Goal: Transaction & Acquisition: Purchase product/service

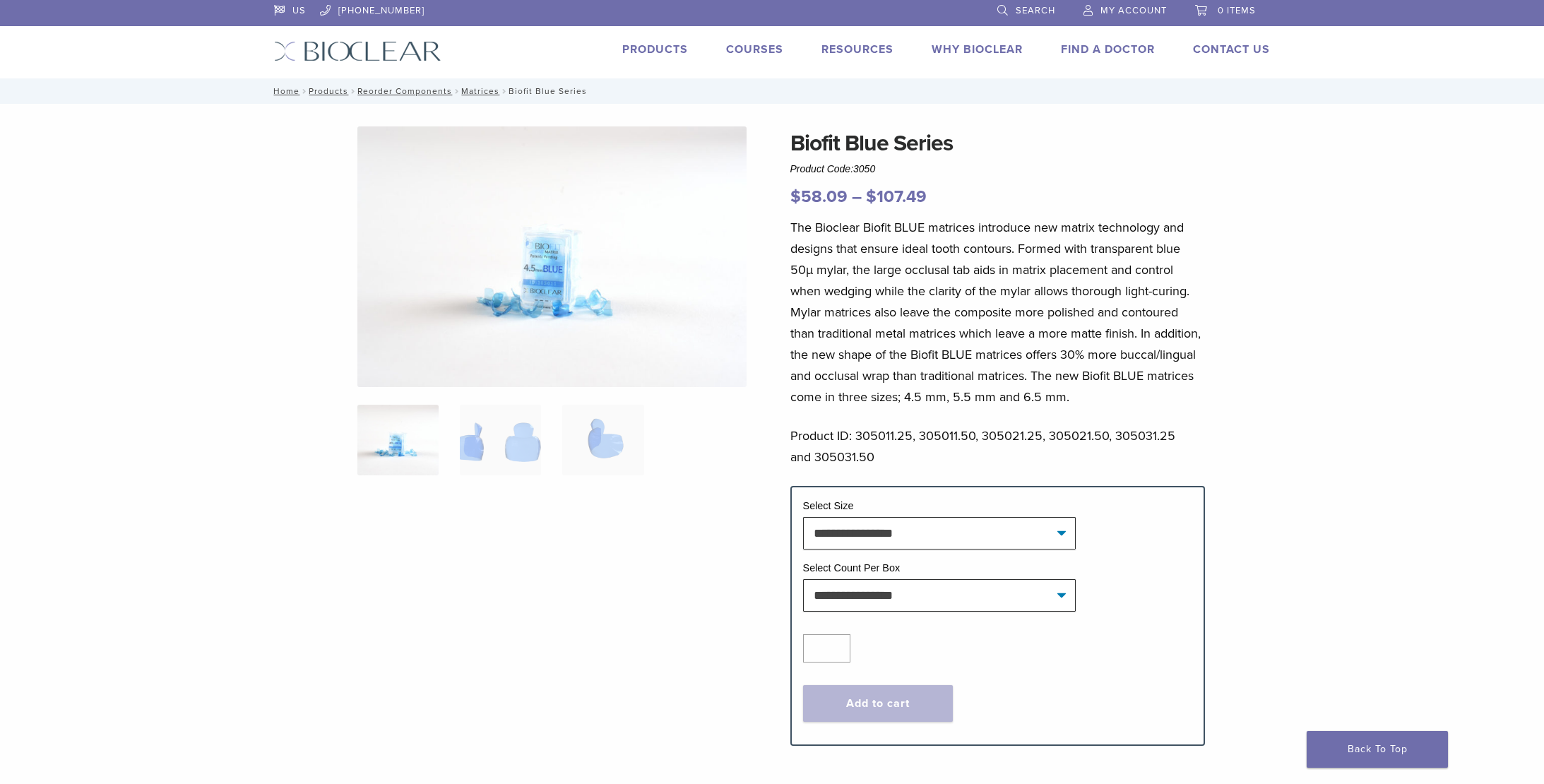
scroll to position [3, 0]
click at [654, 51] on link "Products" at bounding box center [655, 49] width 66 height 15
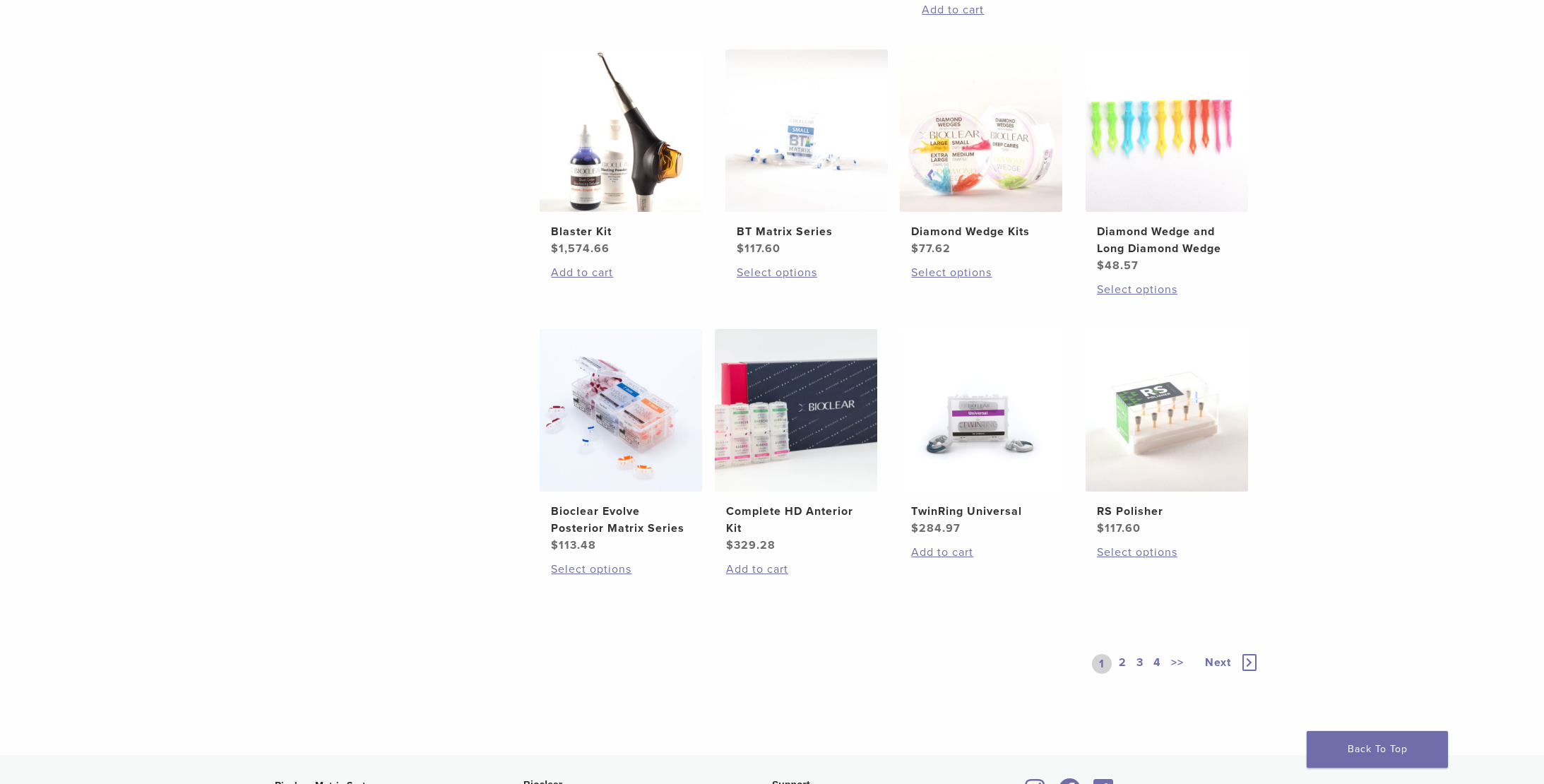
scroll to position [809, 0]
click at [1125, 661] on link "2" at bounding box center [1123, 662] width 14 height 19
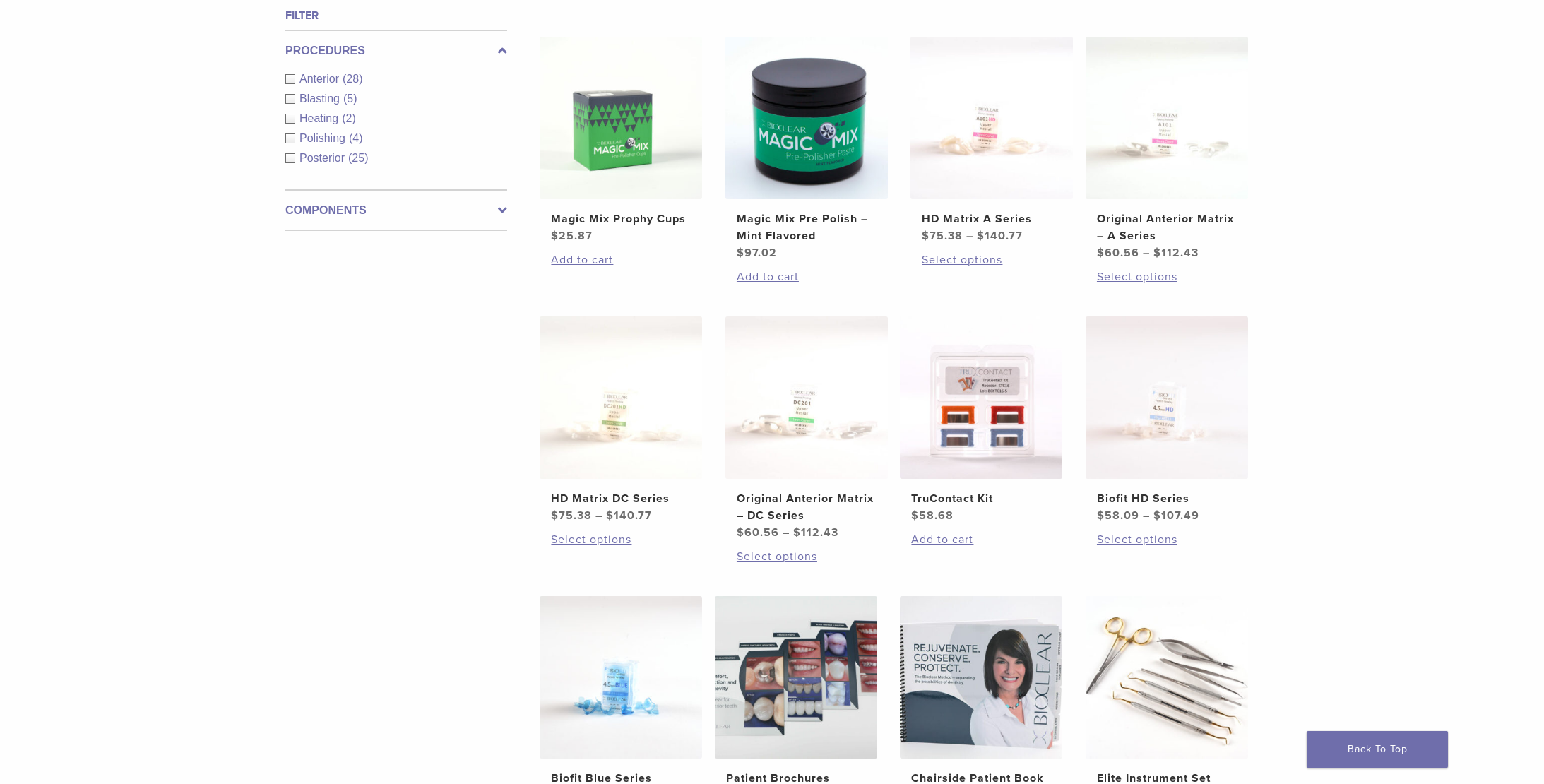
scroll to position [938, 0]
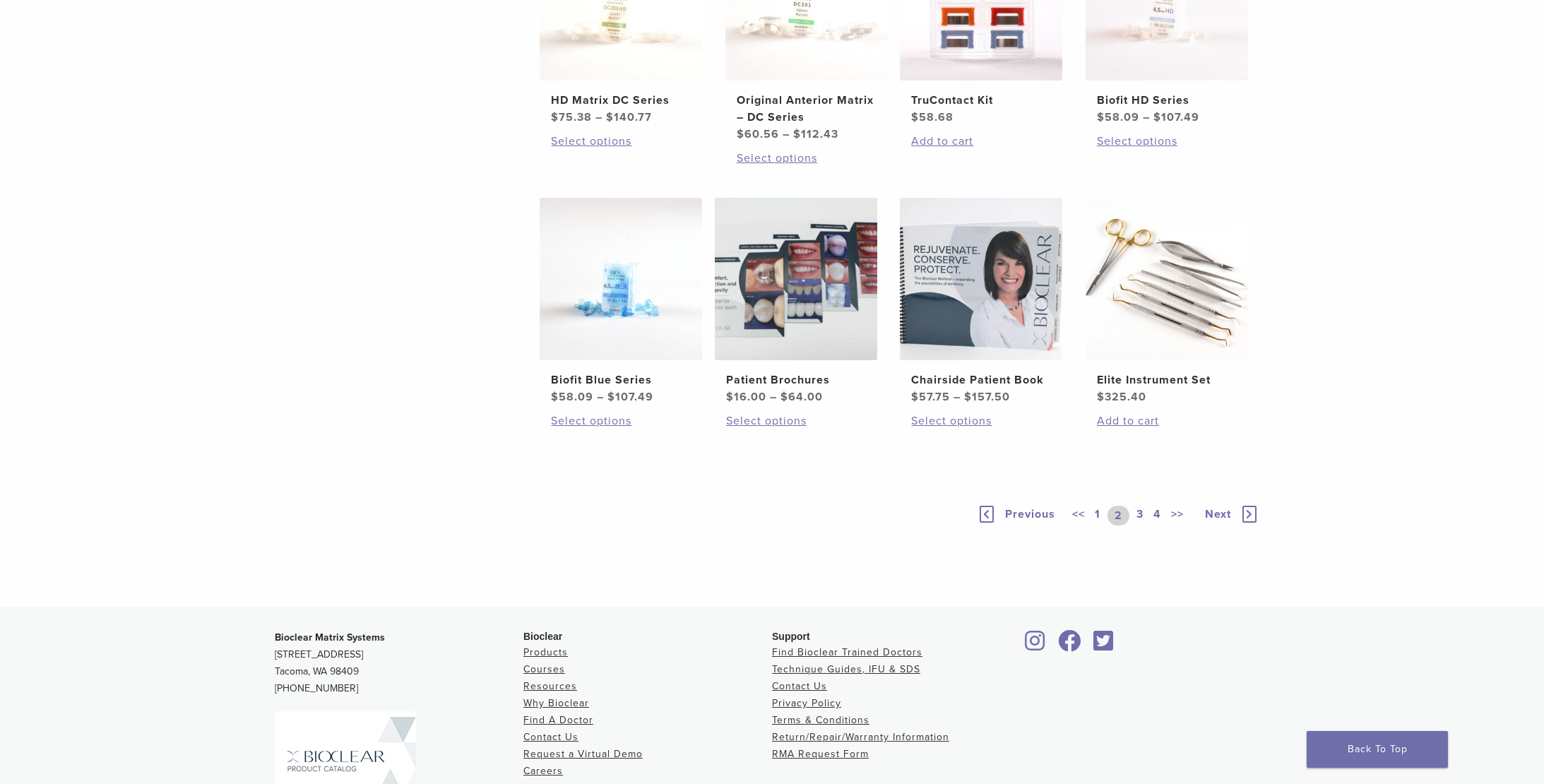
click at [1141, 515] on link "3" at bounding box center [1139, 515] width 13 height 19
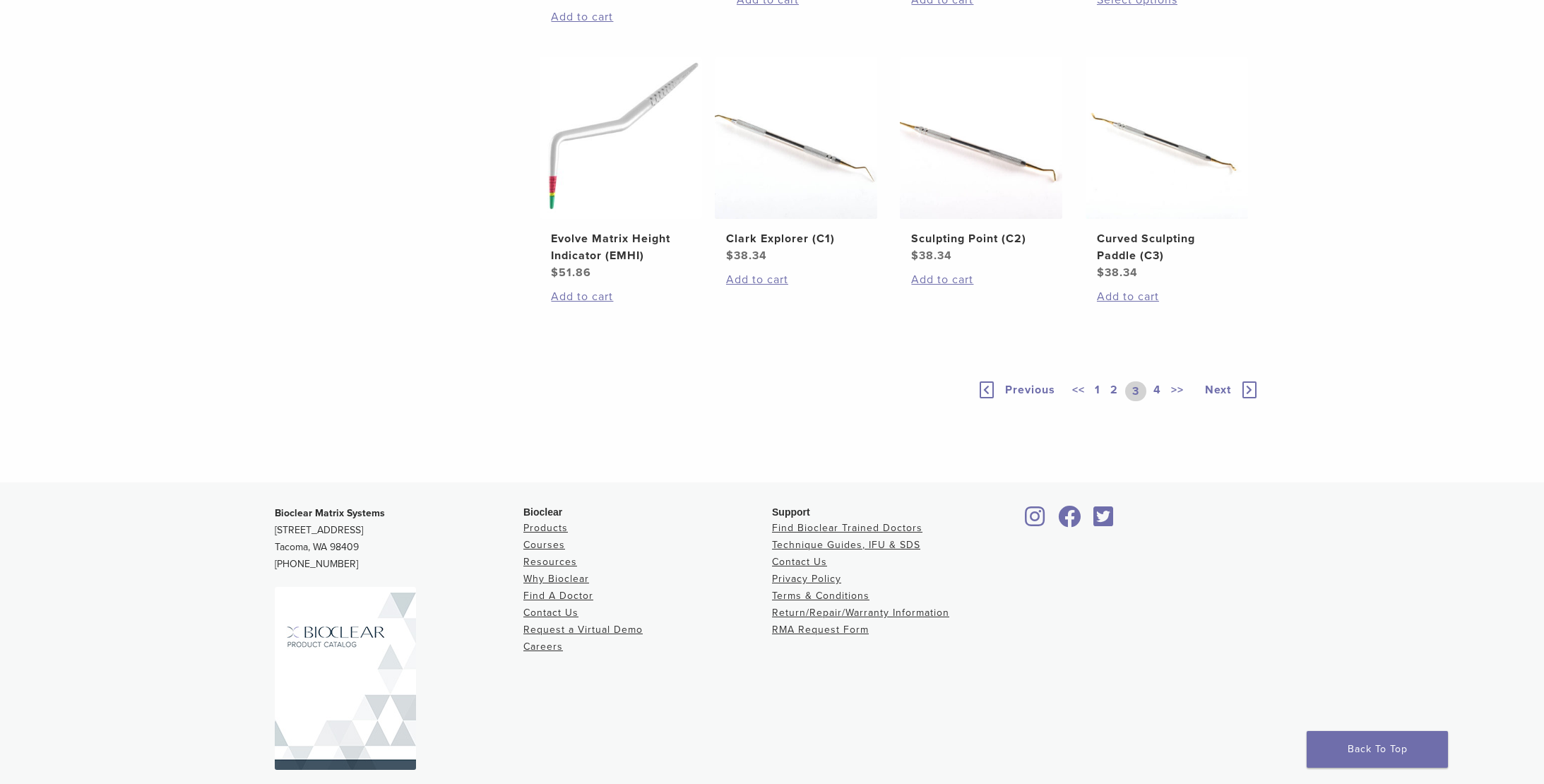
scroll to position [1081, 0]
click at [1159, 387] on link "4" at bounding box center [1158, 390] width 14 height 19
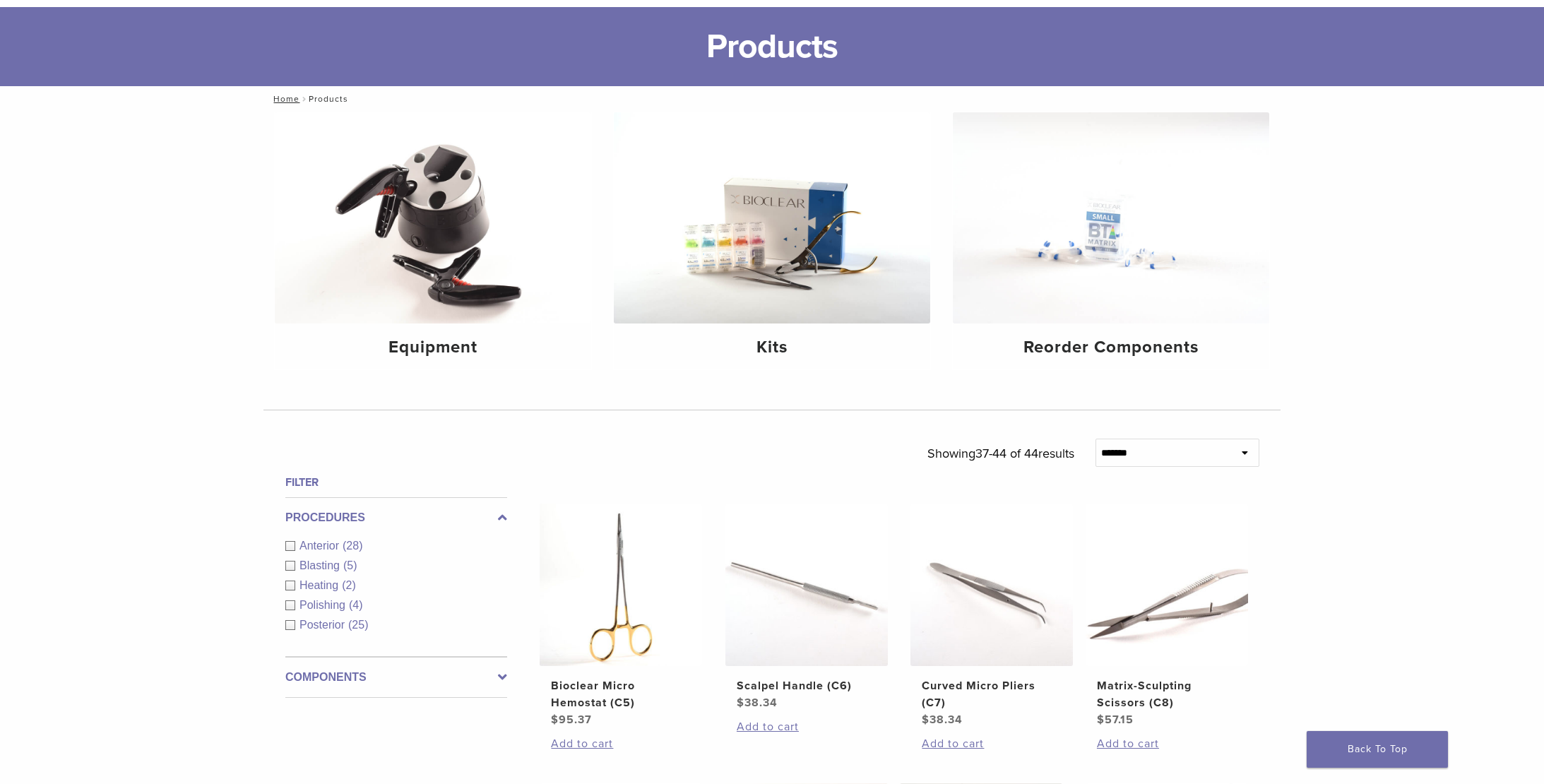
scroll to position [139, 0]
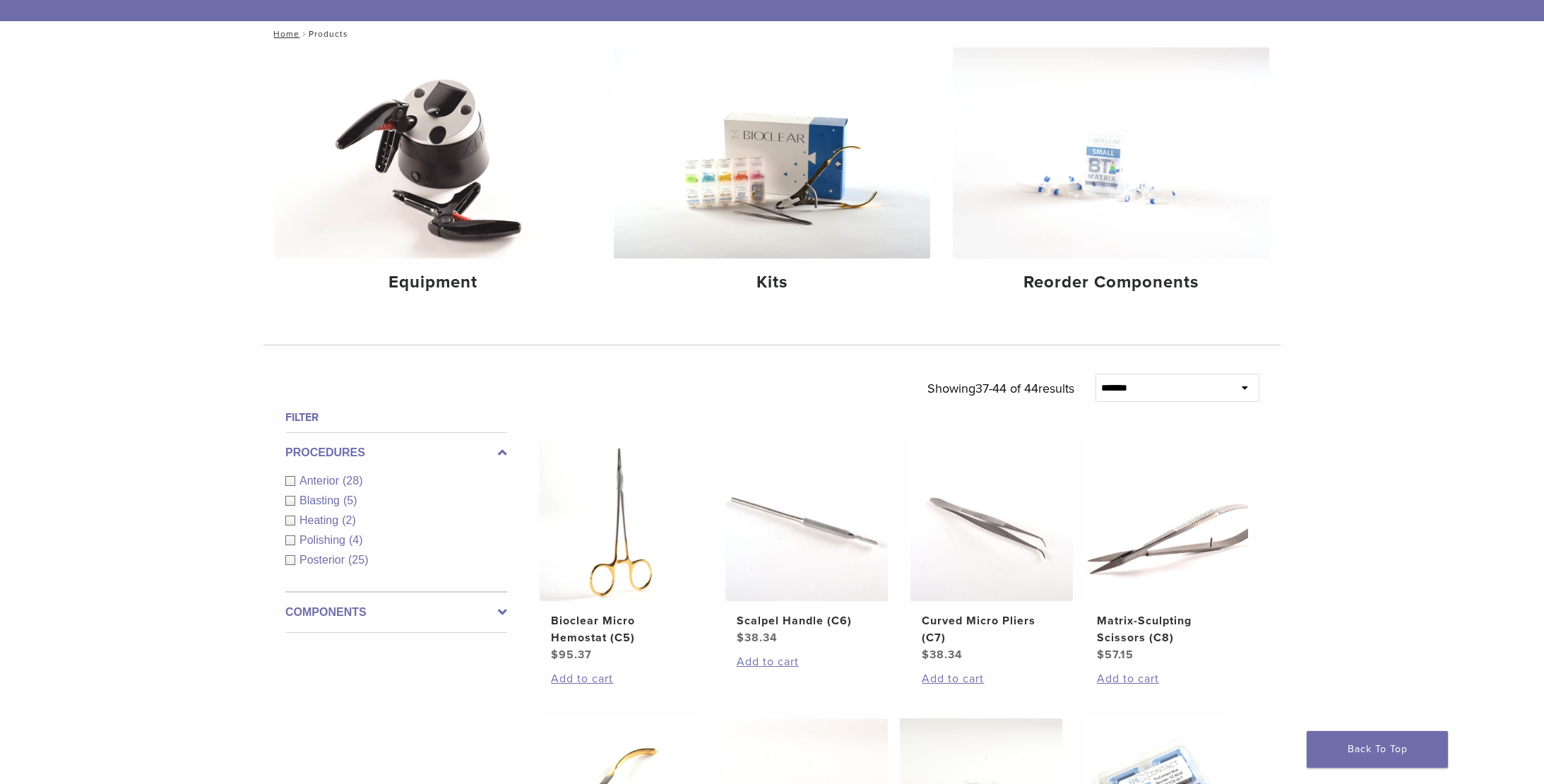
click at [341, 557] on span "Posterior" at bounding box center [324, 560] width 49 height 12
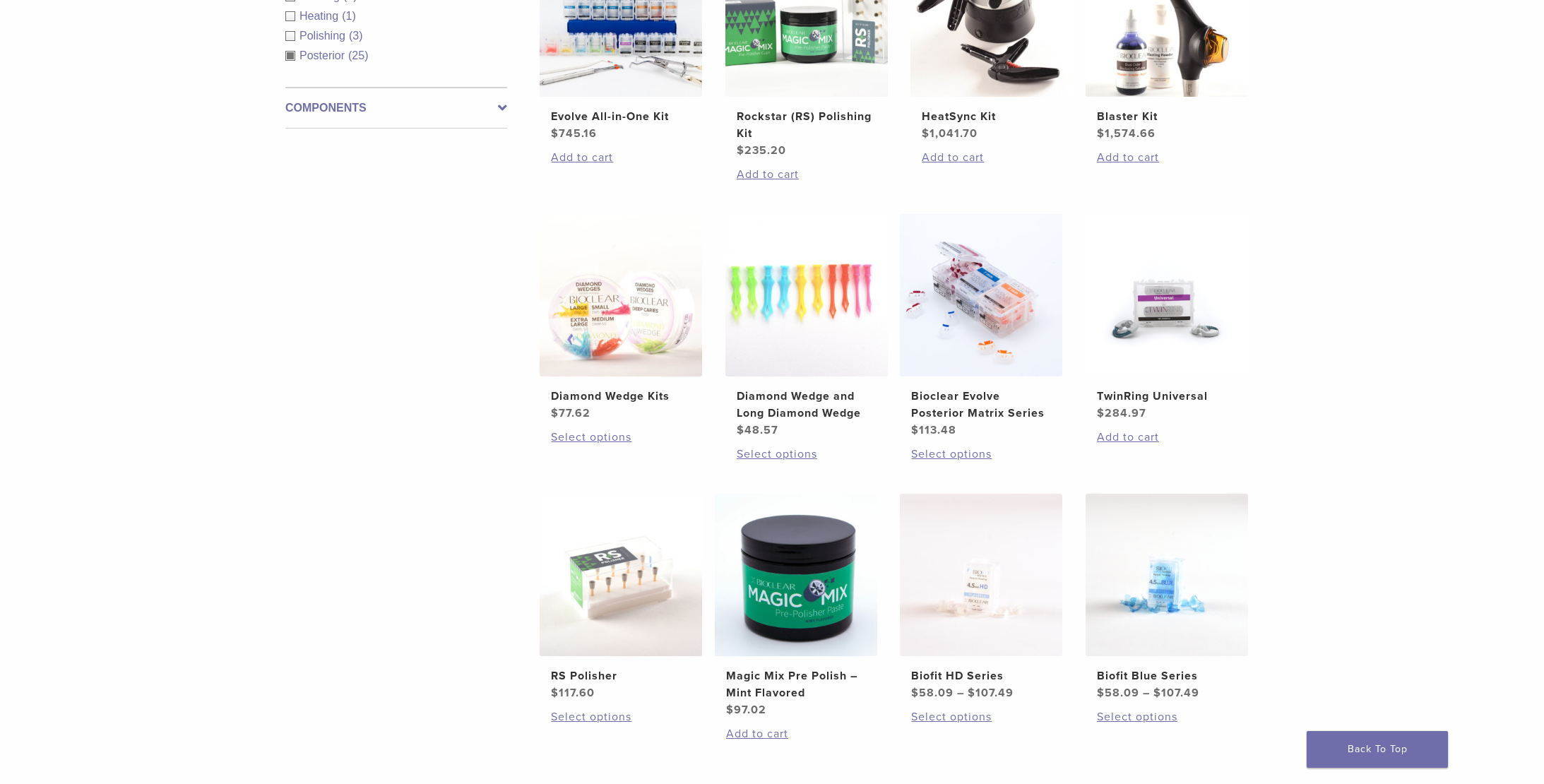
scroll to position [624, 0]
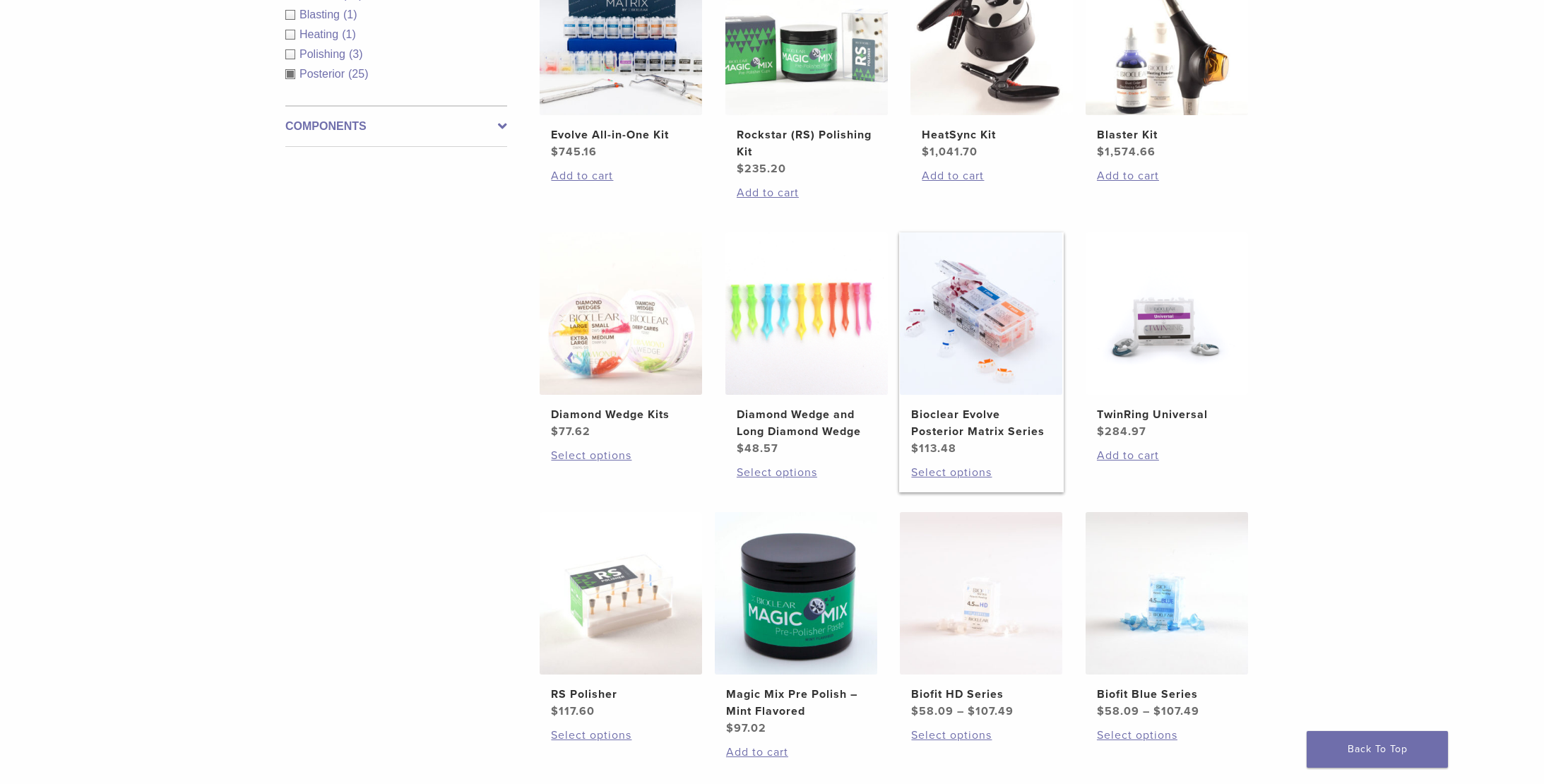
click at [1036, 309] on img at bounding box center [980, 312] width 162 height 162
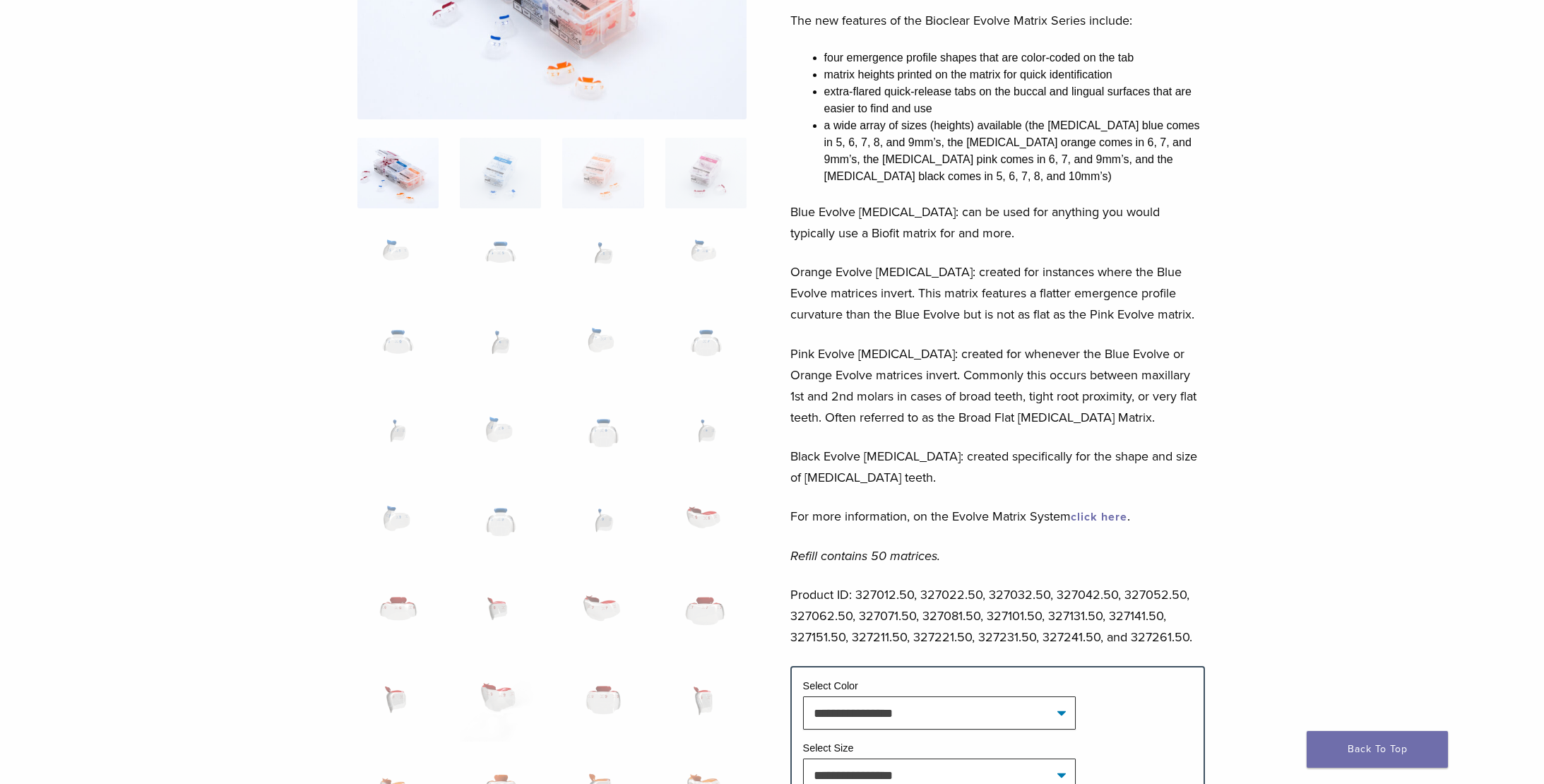
scroll to position [548, 0]
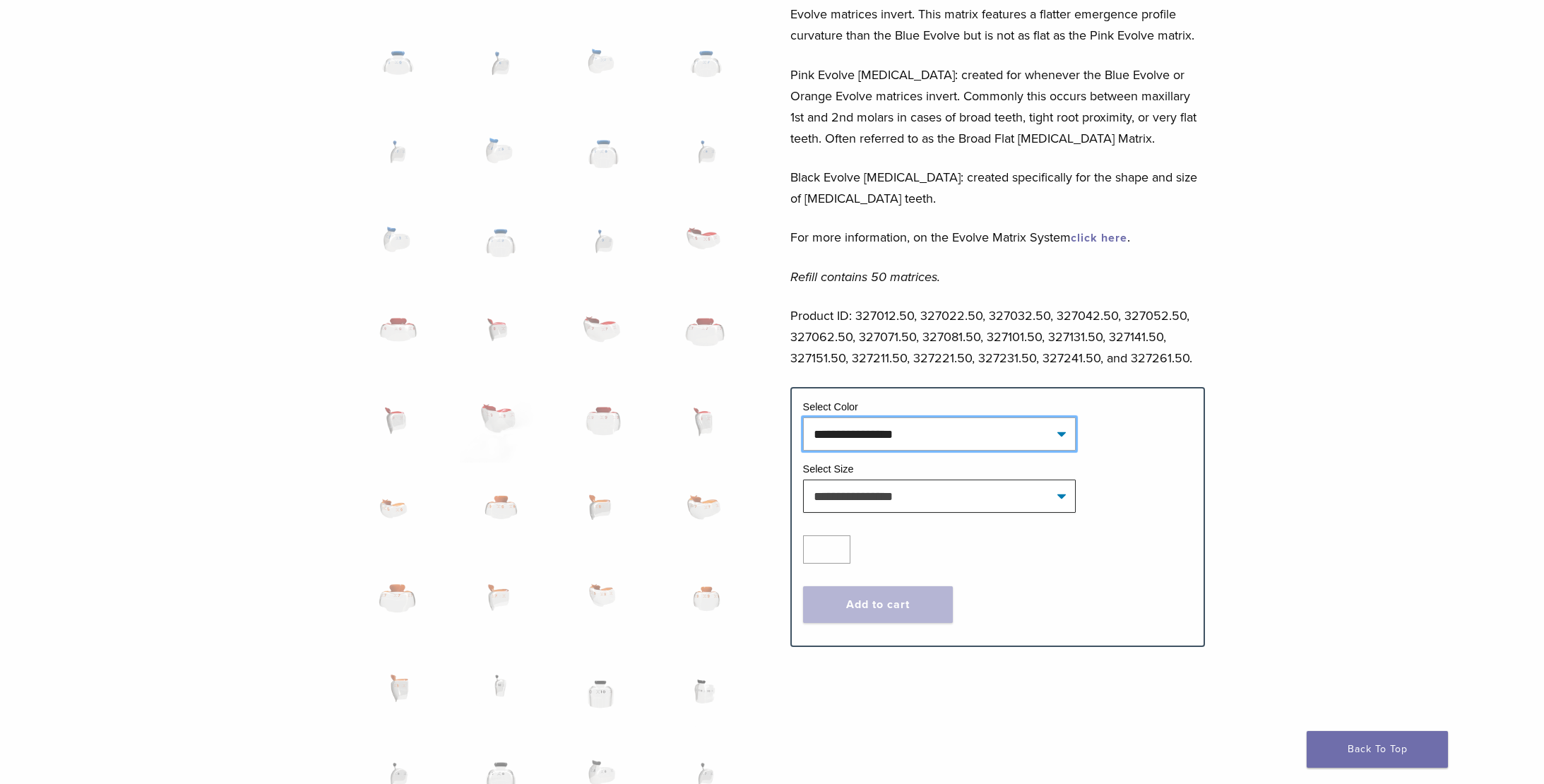
click at [1062, 434] on select "**********" at bounding box center [939, 433] width 273 height 32
click at [1052, 493] on select "**********" at bounding box center [939, 495] width 273 height 32
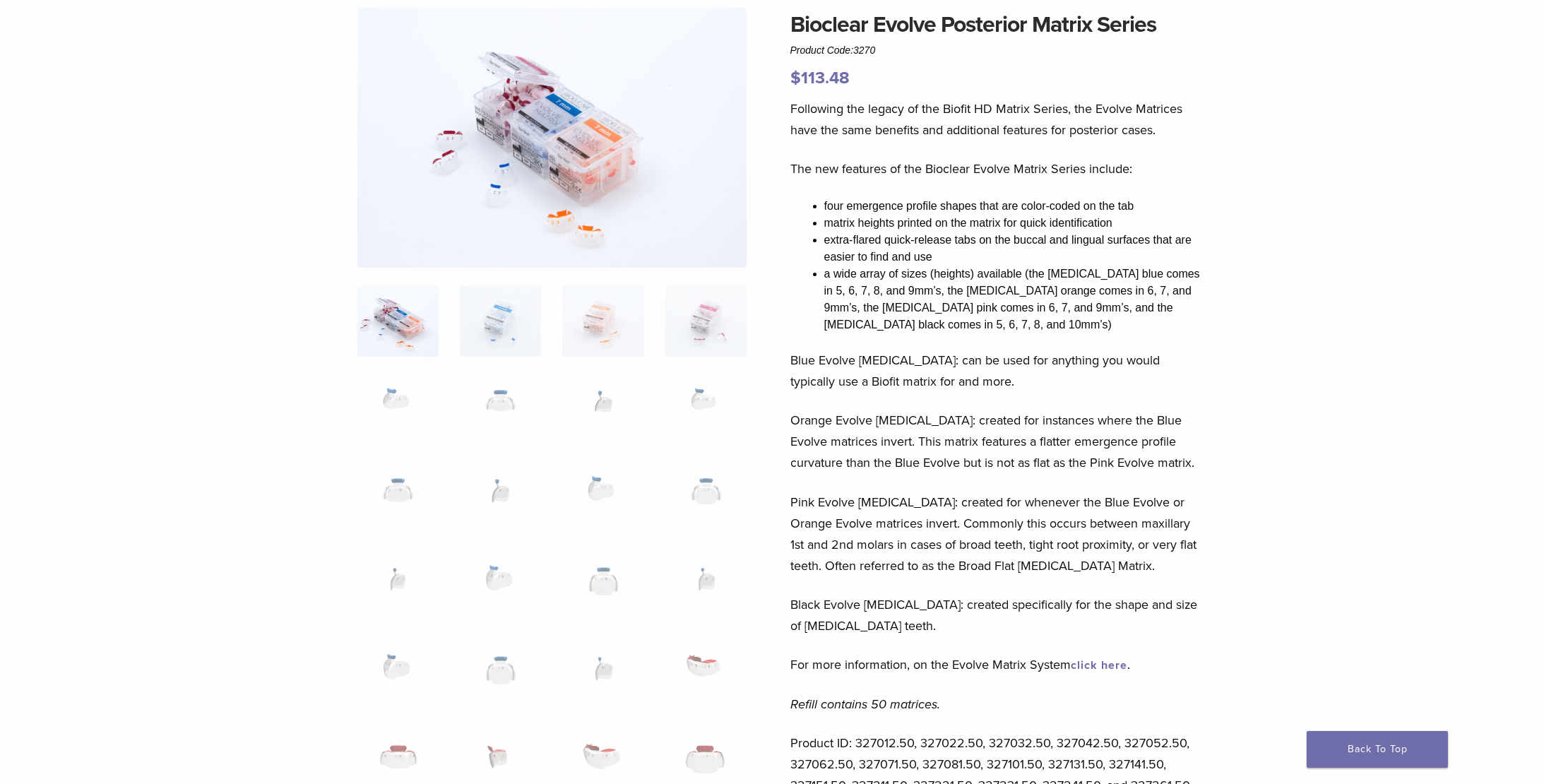
scroll to position [52, 0]
